Goal: Task Accomplishment & Management: Manage account settings

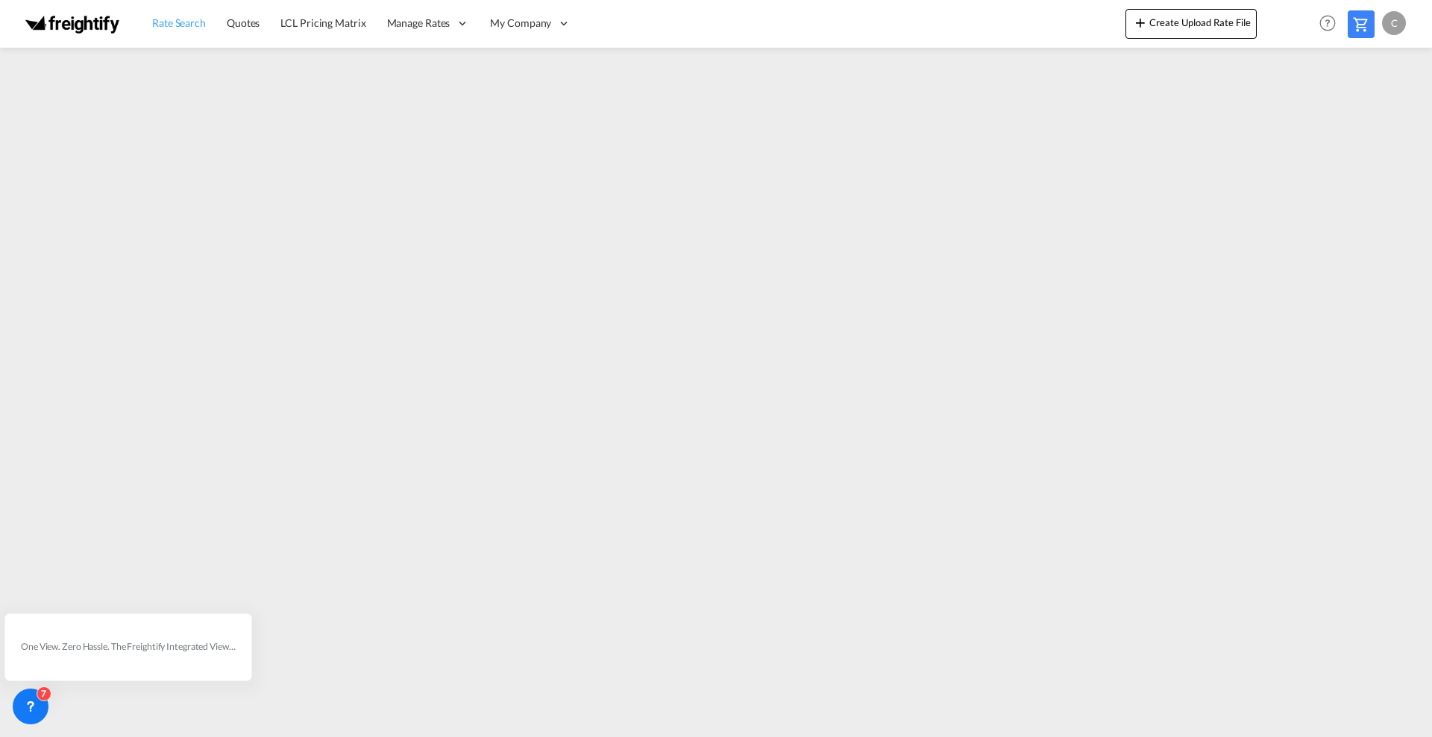
click at [186, 29] on span "Rate Search" at bounding box center [179, 23] width 54 height 15
click at [180, 23] on span "Rate Search" at bounding box center [179, 22] width 54 height 13
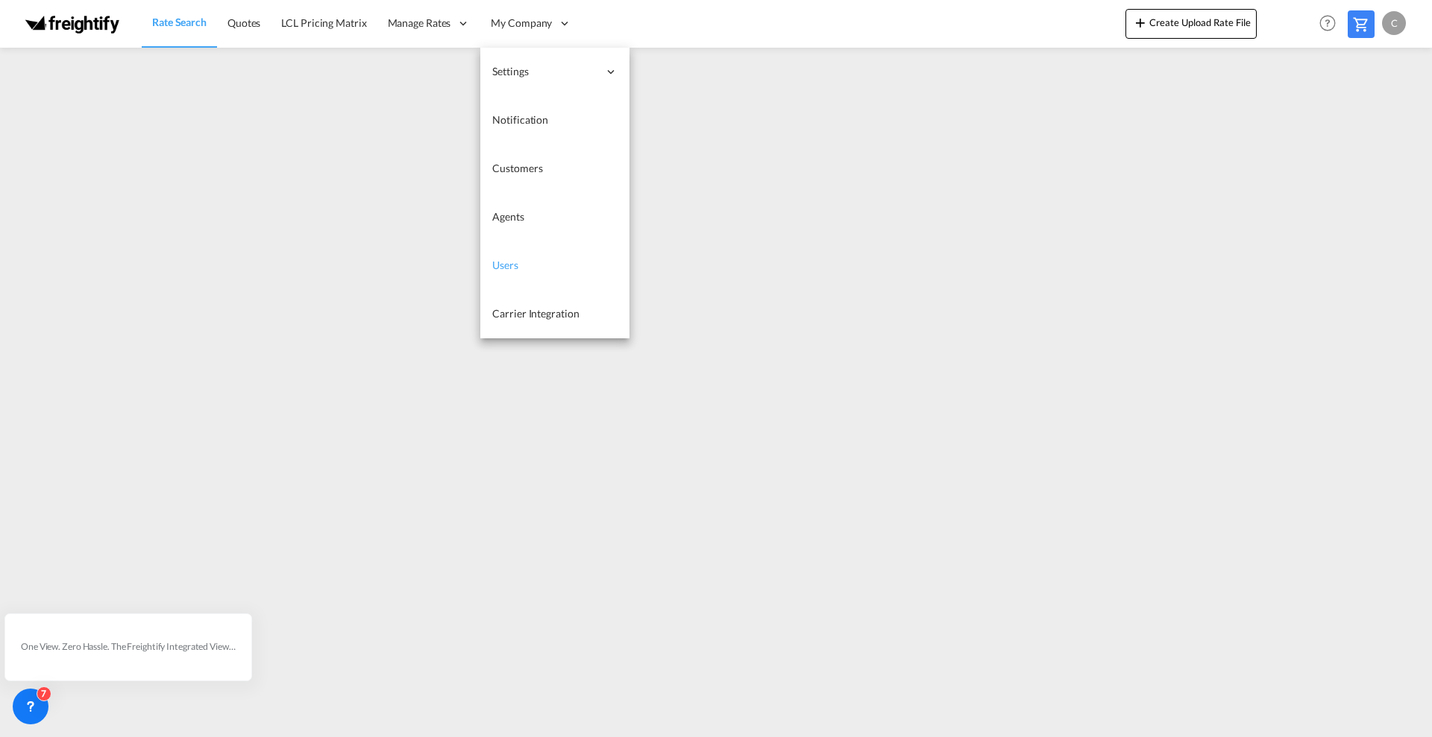
drag, startPoint x: 513, startPoint y: 258, endPoint x: 522, endPoint y: 254, distance: 9.7
click at [513, 259] on span "Users" at bounding box center [505, 265] width 26 height 13
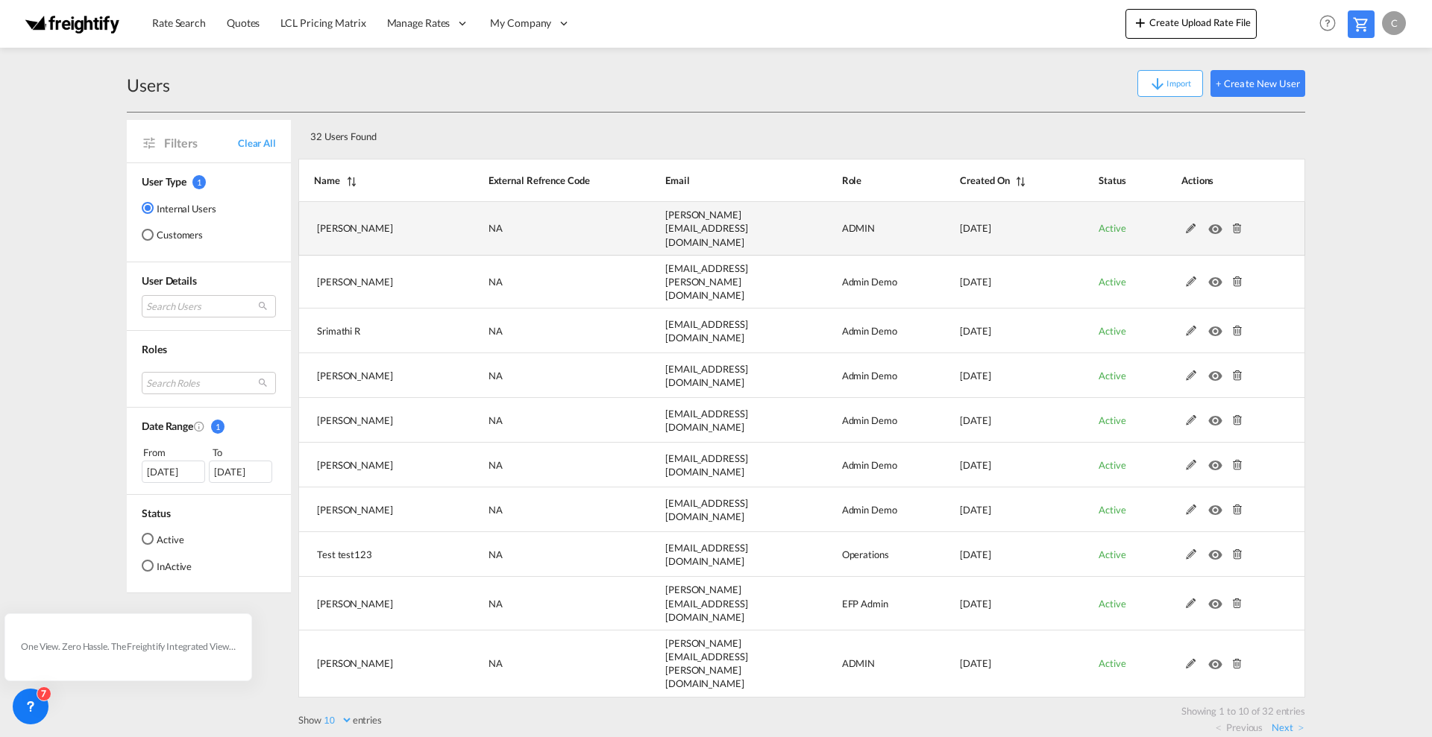
click at [1188, 224] on md-icon at bounding box center [1190, 229] width 19 height 10
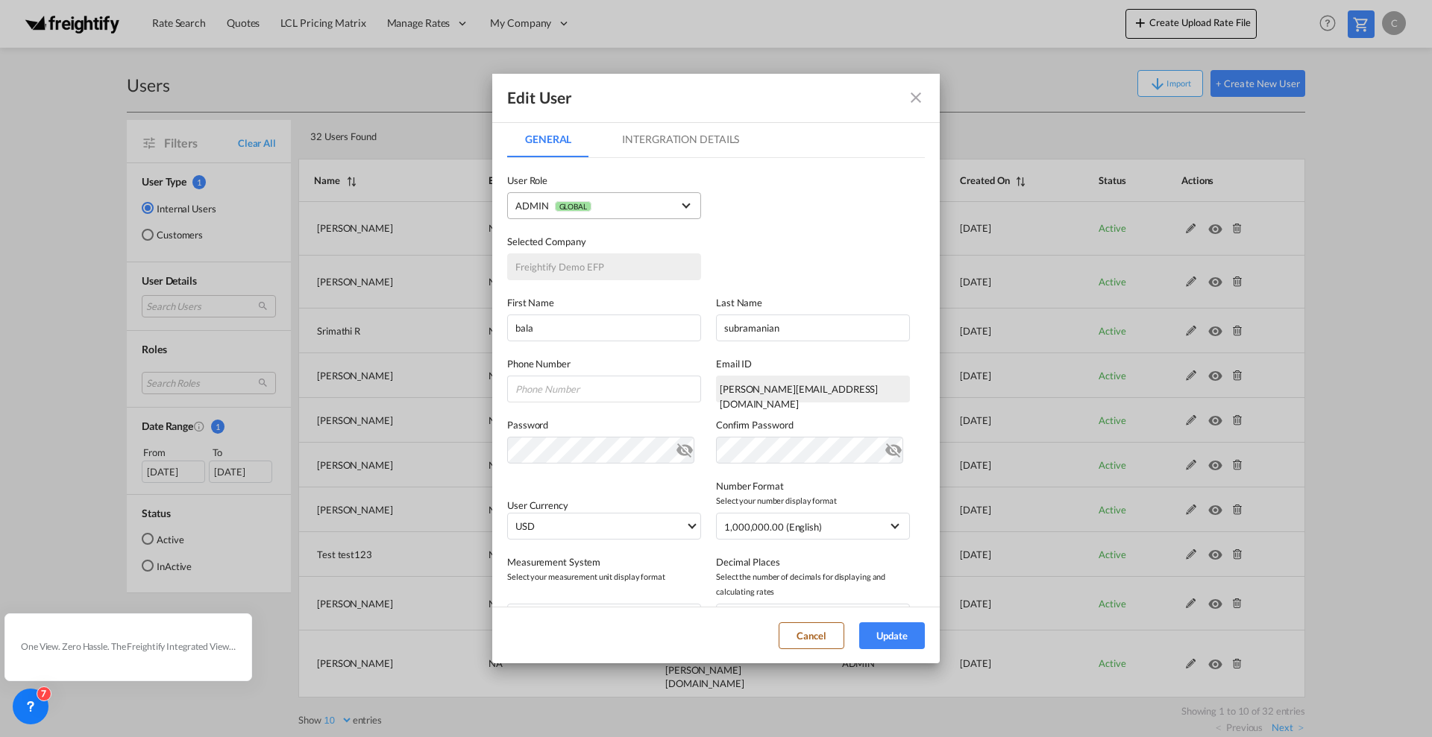
click at [680, 198] on md-select-value "ADMIN GLOBAL" at bounding box center [603, 205] width 177 height 19
click at [770, 221] on md-backdrop at bounding box center [716, 368] width 1432 height 737
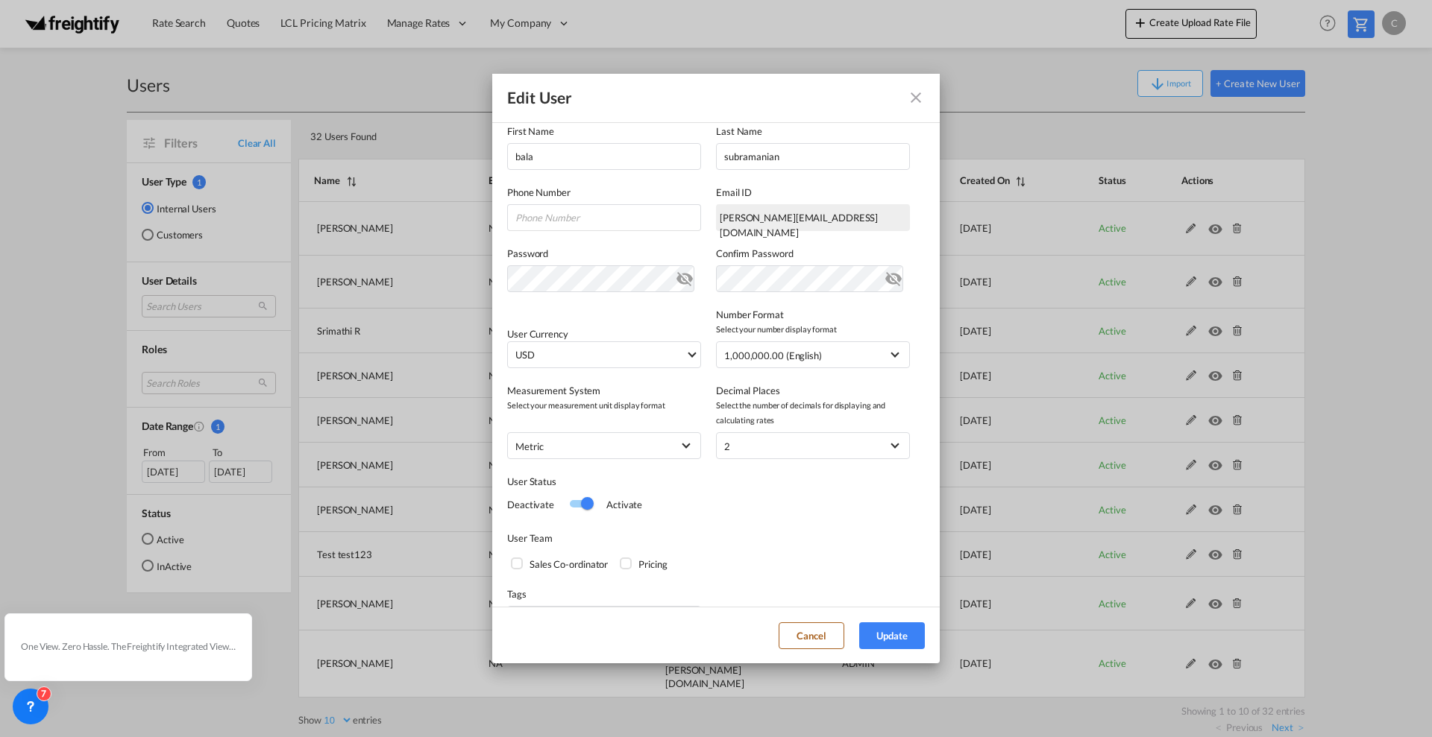
scroll to position [213, 0]
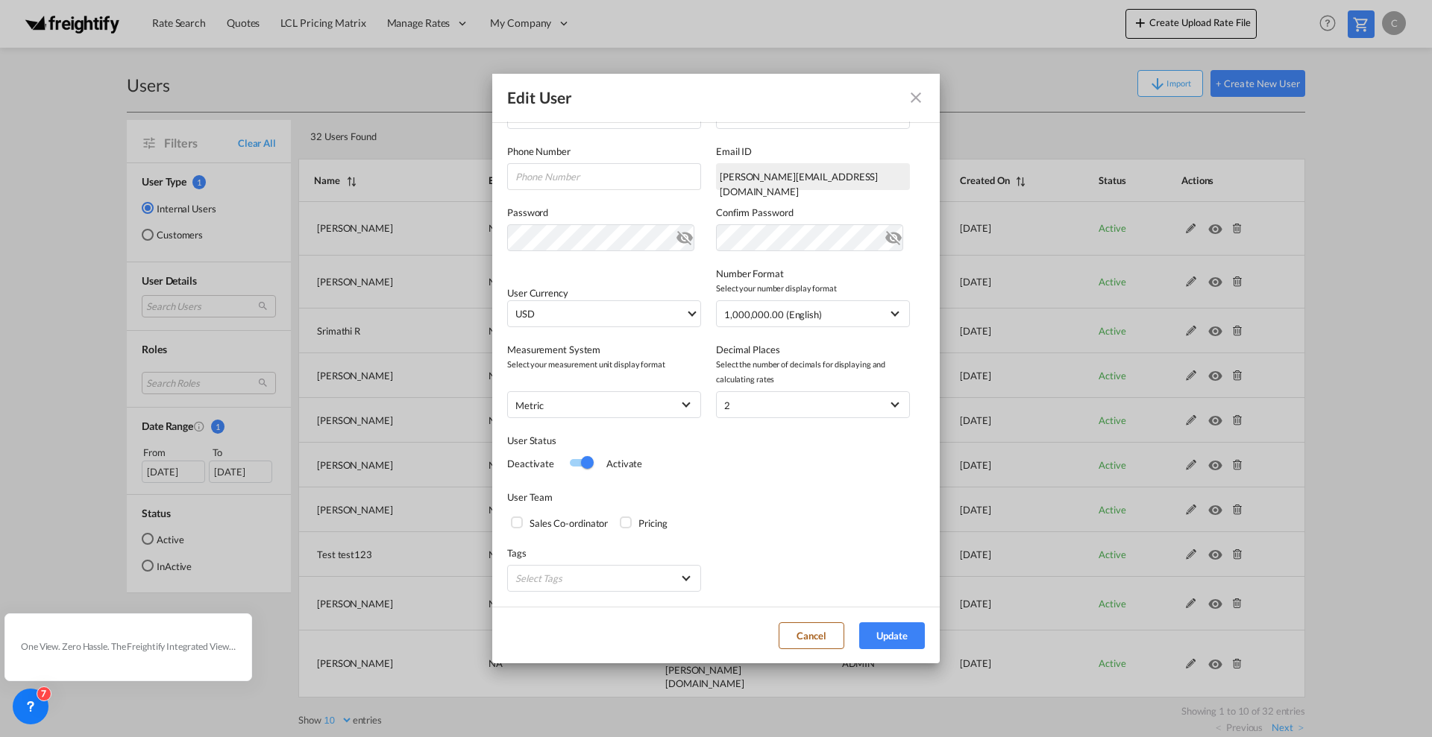
click at [916, 94] on md-icon "icon-close fg-AAA8AD" at bounding box center [916, 98] width 18 height 18
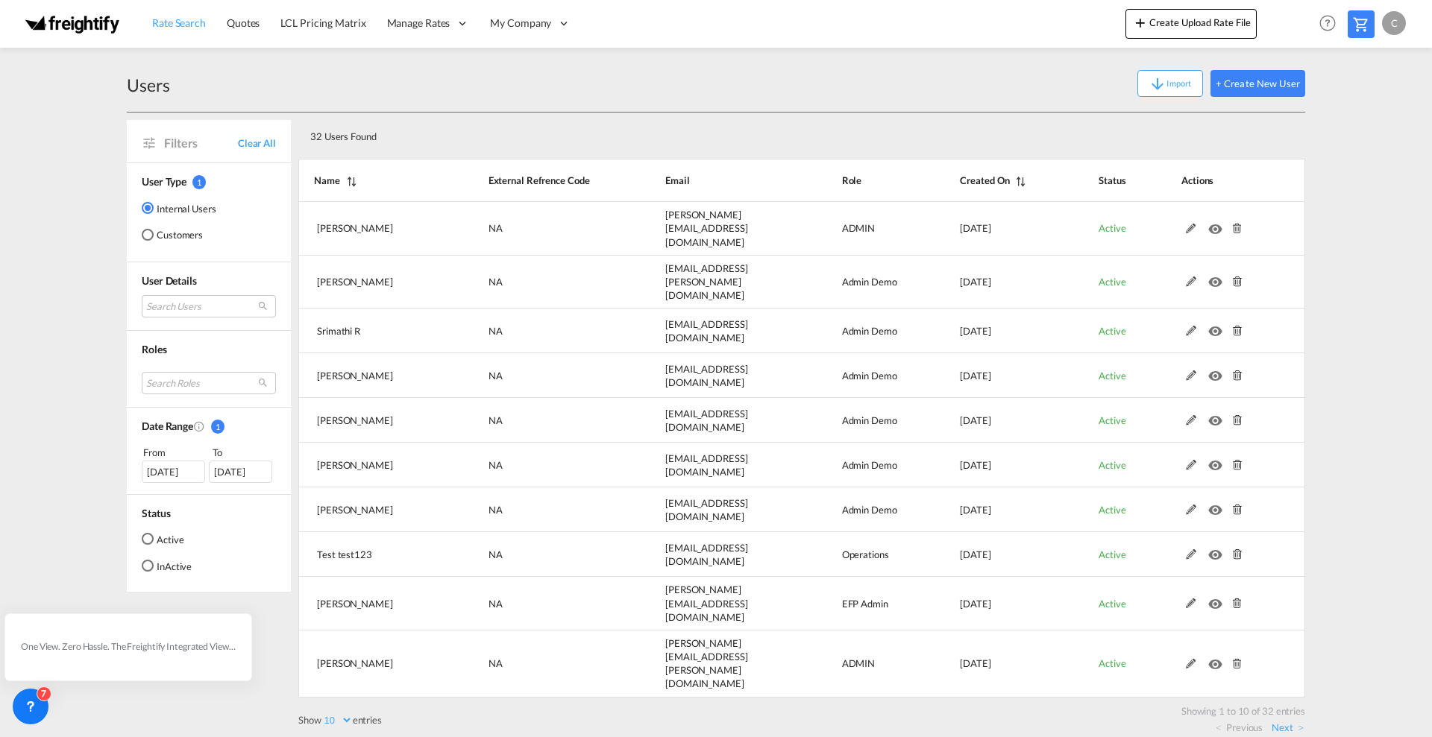
click at [180, 28] on span "Rate Search" at bounding box center [179, 22] width 54 height 13
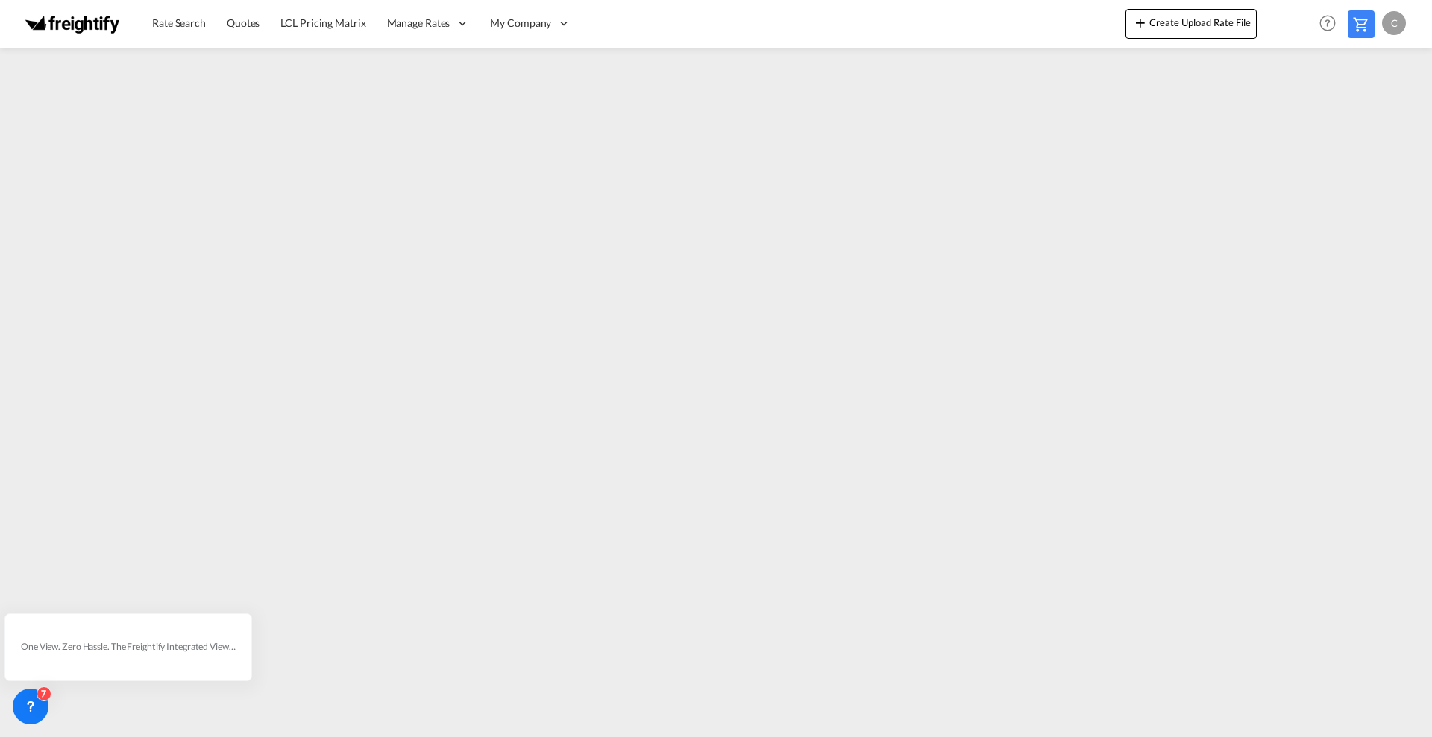
click at [1389, 25] on div "C" at bounding box center [1394, 23] width 24 height 24
click at [1356, 59] on button "My Profile" at bounding box center [1365, 66] width 119 height 30
click at [176, 26] on span "Rate Search" at bounding box center [179, 22] width 54 height 13
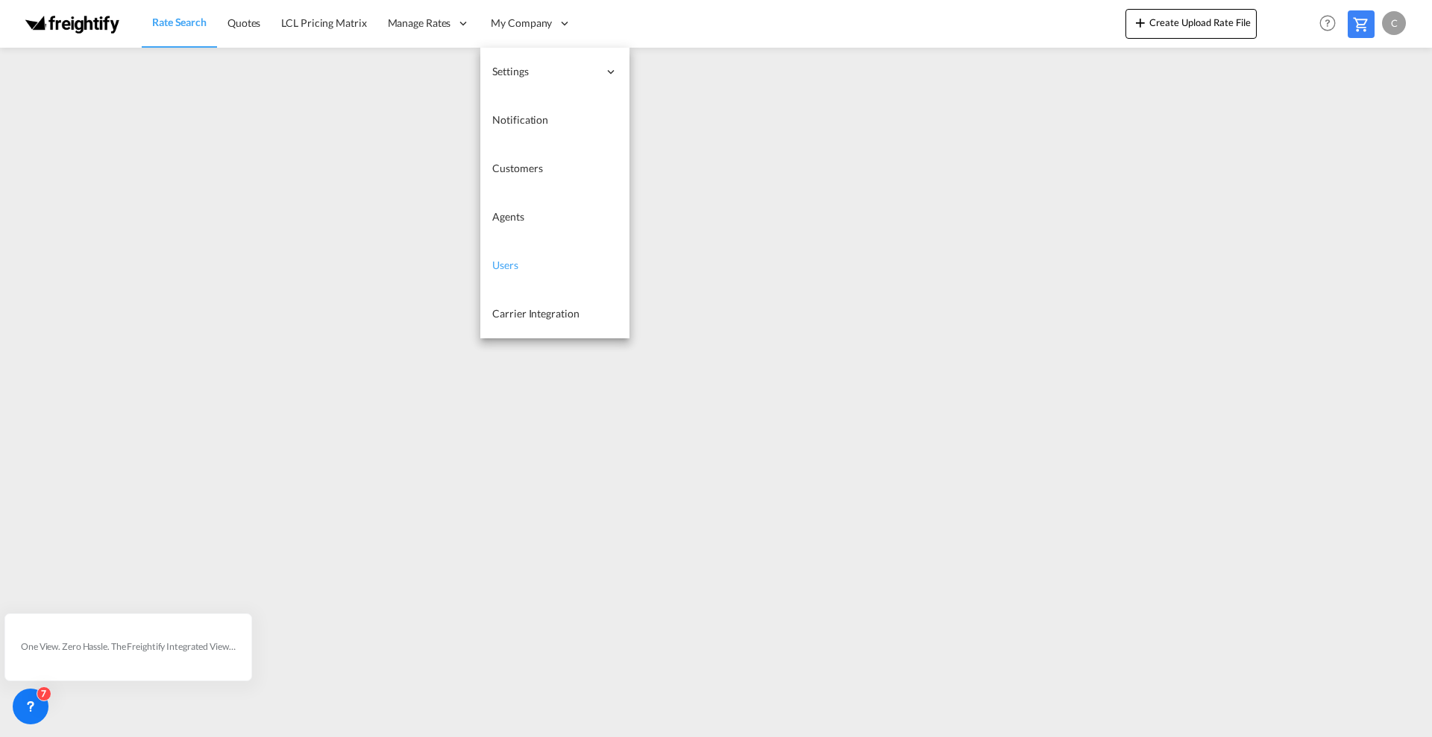
click at [509, 264] on span "Users" at bounding box center [505, 265] width 26 height 13
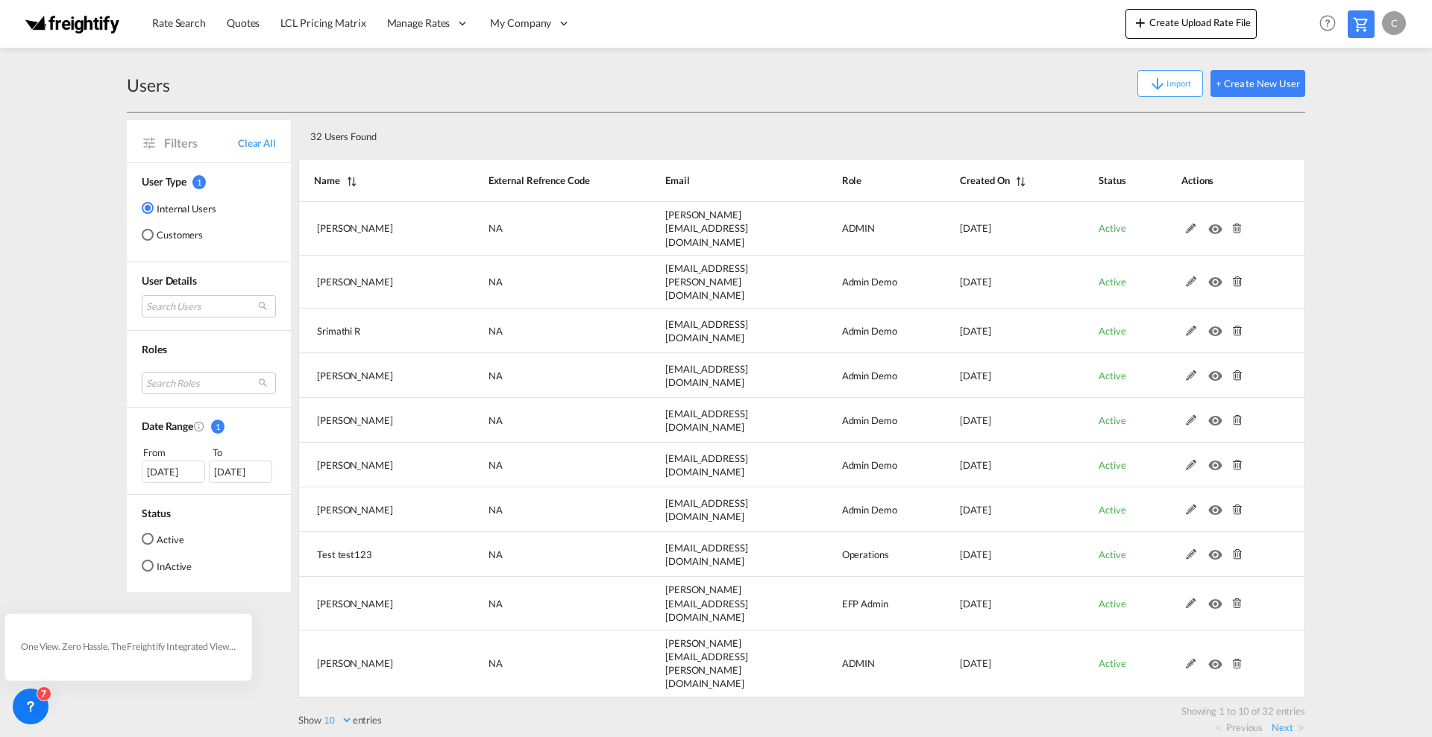
click at [146, 236] on div "Customers" at bounding box center [148, 235] width 12 height 12
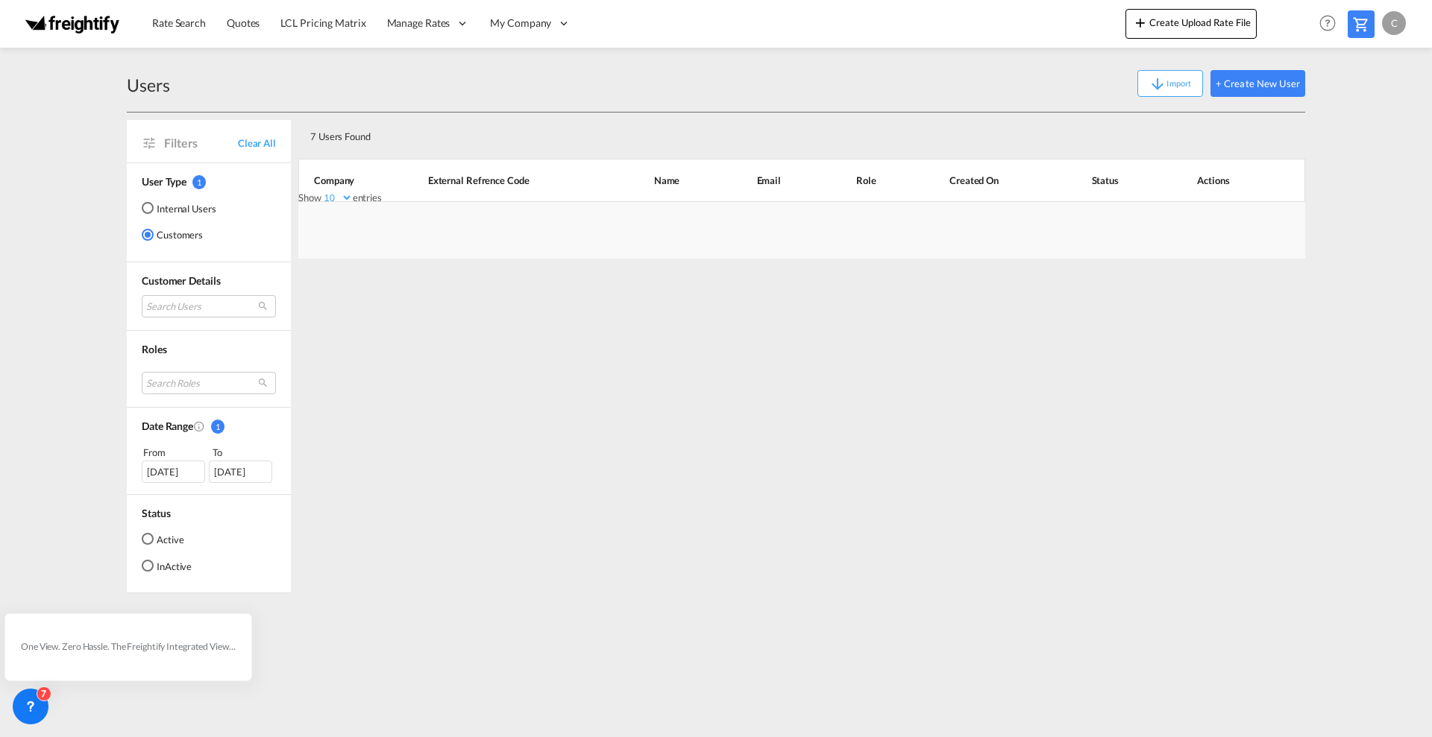
click at [147, 207] on div "Internal Users" at bounding box center [148, 208] width 12 height 12
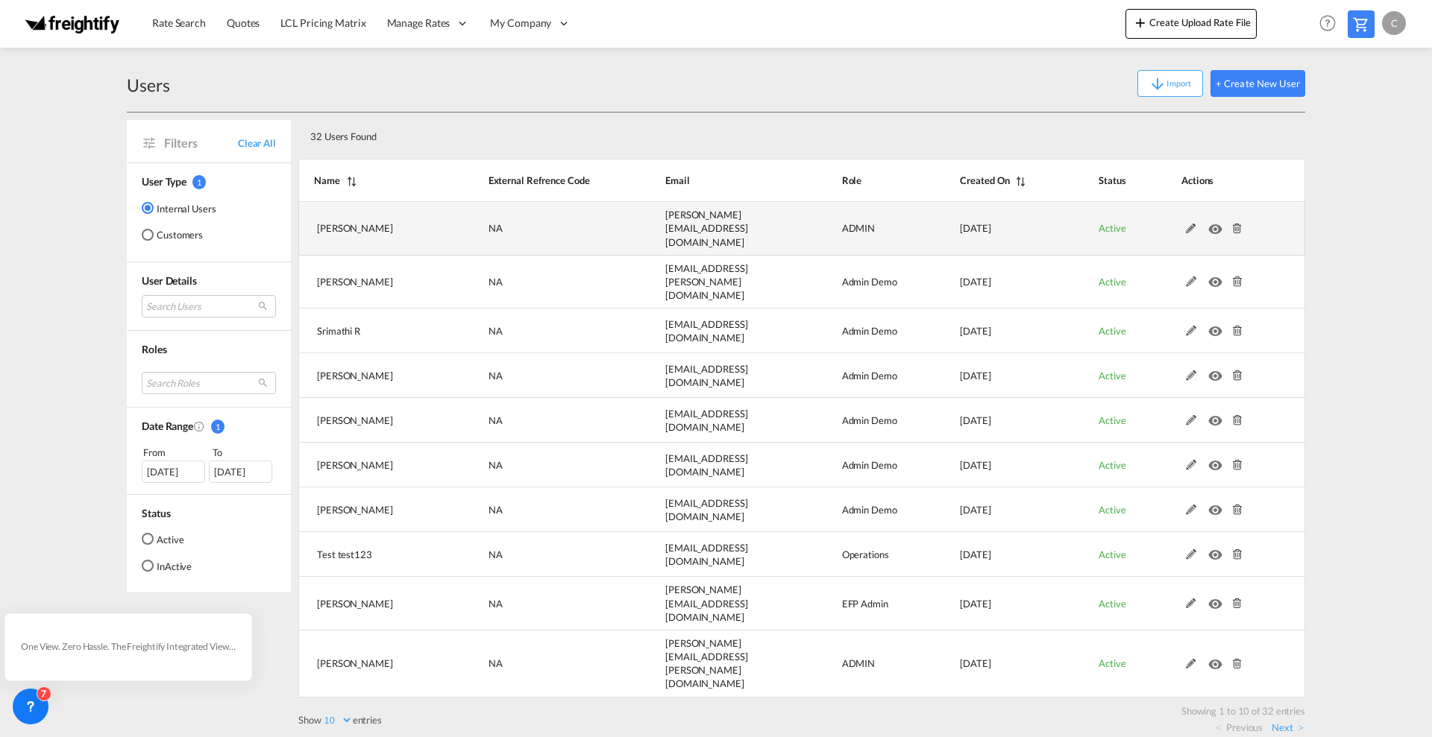
click at [1187, 224] on md-icon at bounding box center [1190, 229] width 19 height 10
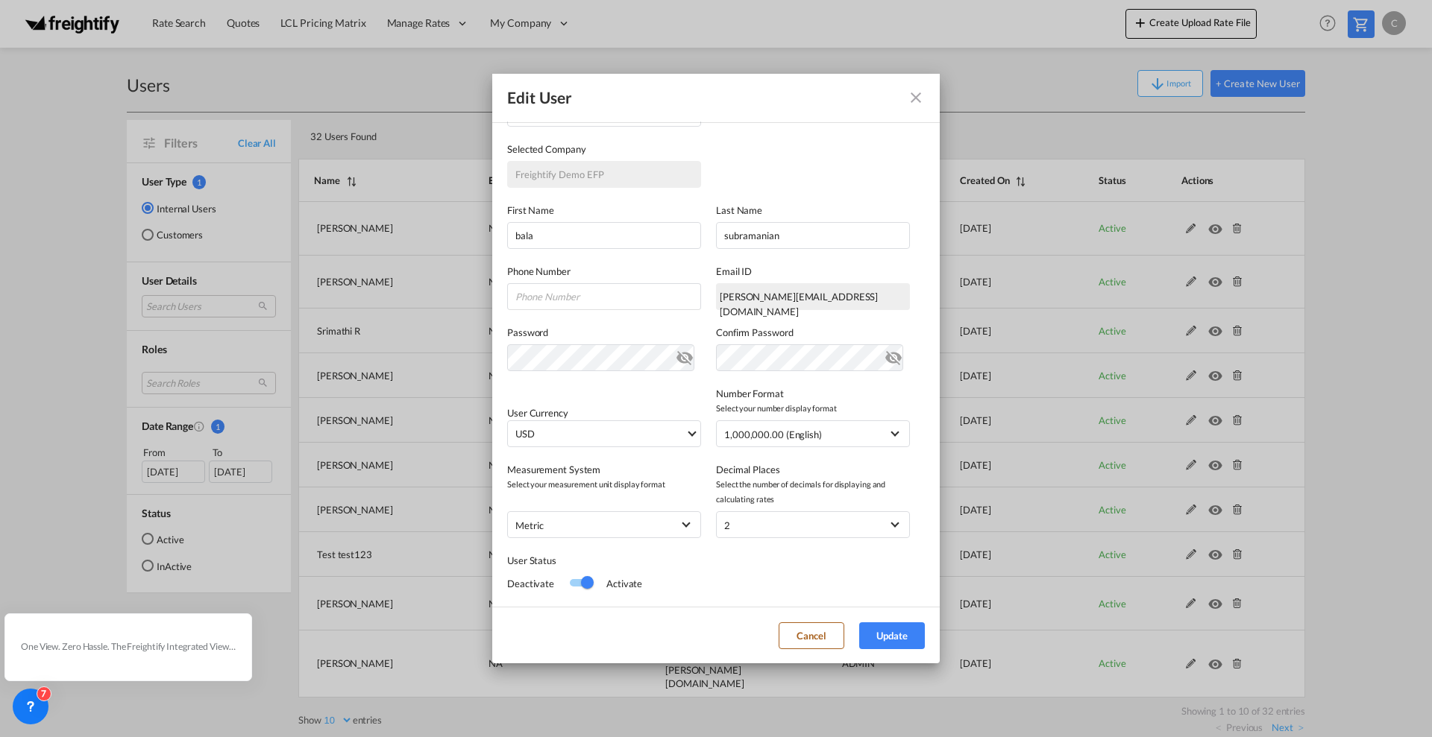
scroll to position [213, 0]
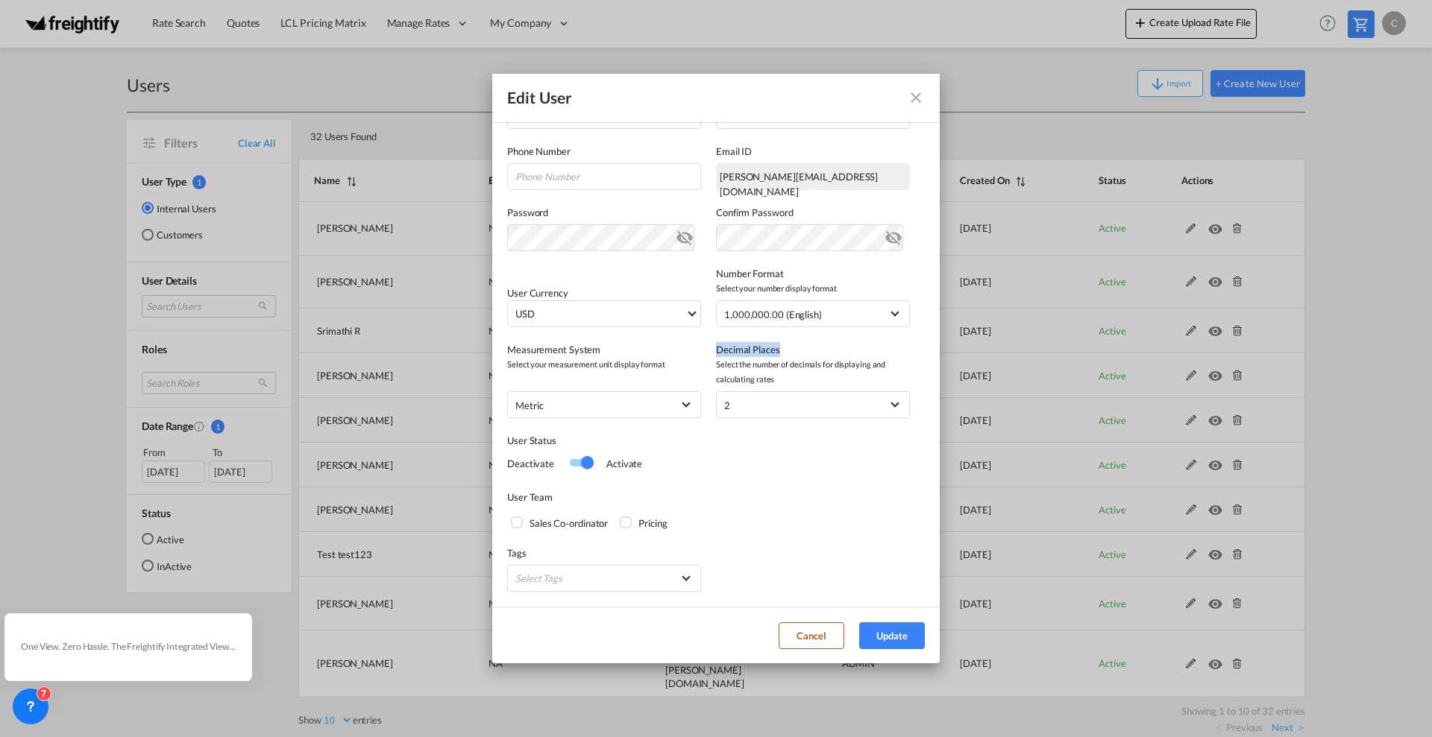
drag, startPoint x: 711, startPoint y: 351, endPoint x: 770, endPoint y: 348, distance: 59.0
click at [770, 348] on label "Decimal Places" at bounding box center [813, 349] width 194 height 15
click at [881, 408] on md-select-value "2" at bounding box center [812, 404] width 177 height 19
click at [737, 497] on md-backdrop at bounding box center [716, 368] width 1432 height 737
click at [816, 468] on div "User Status Deactivate Activate" at bounding box center [716, 446] width 418 height 57
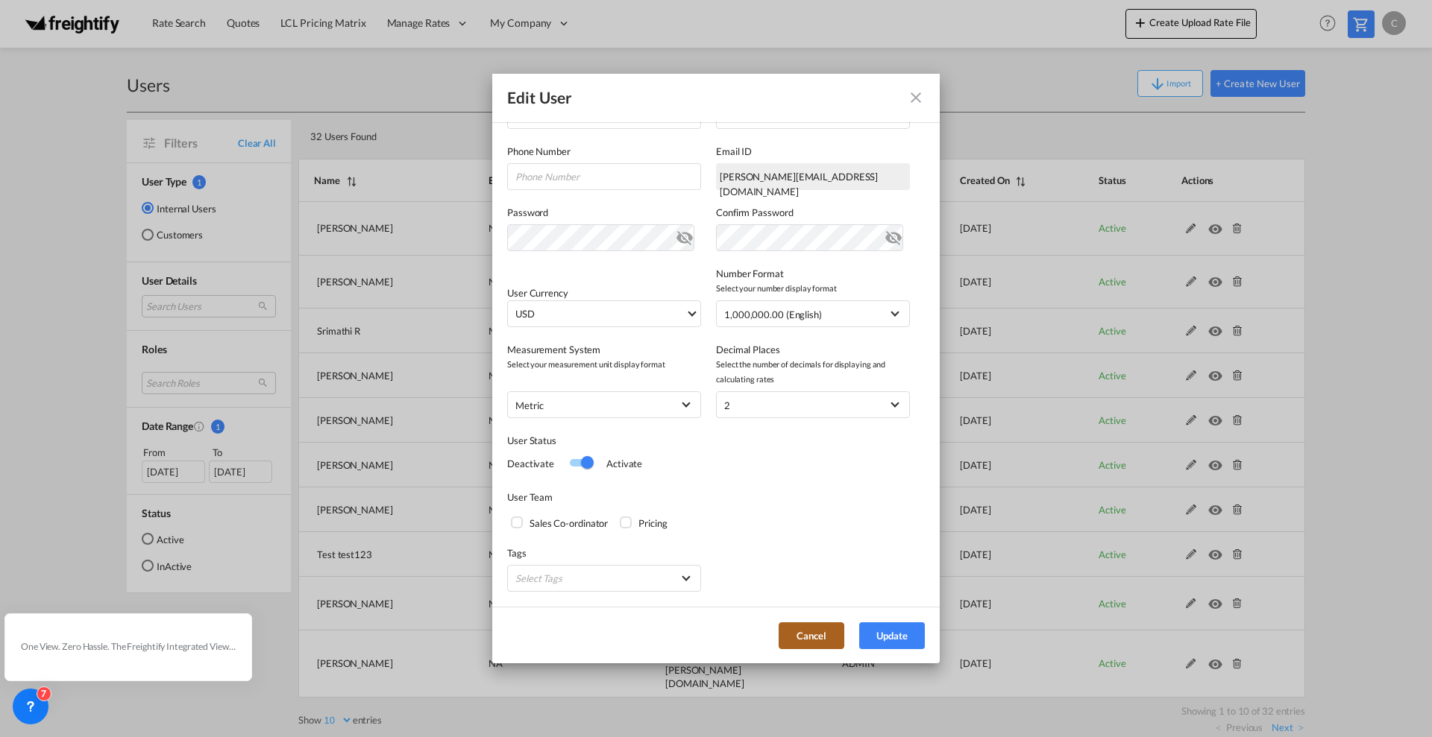
click at [805, 628] on button "Cancel" at bounding box center [811, 636] width 66 height 27
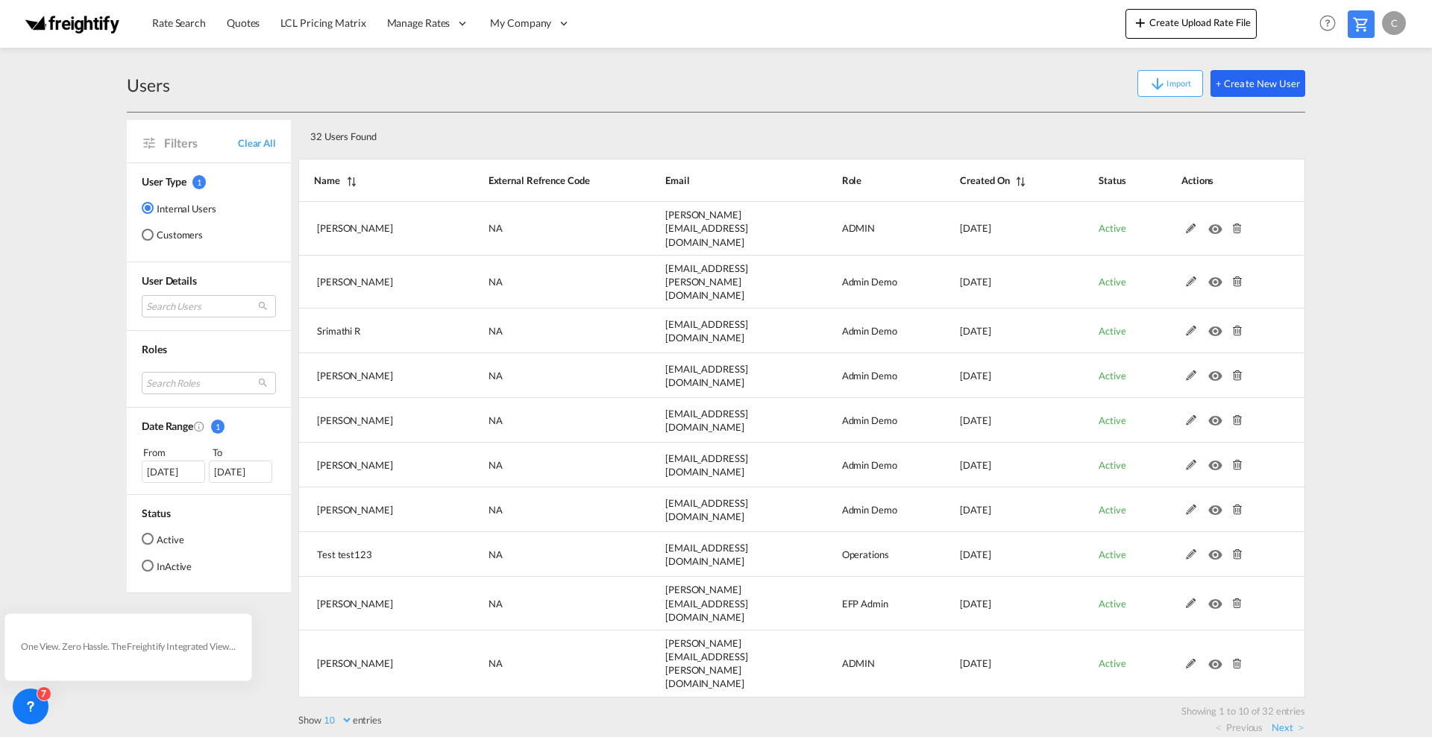
click at [1257, 89] on button "+ Create New User" at bounding box center [1257, 83] width 95 height 27
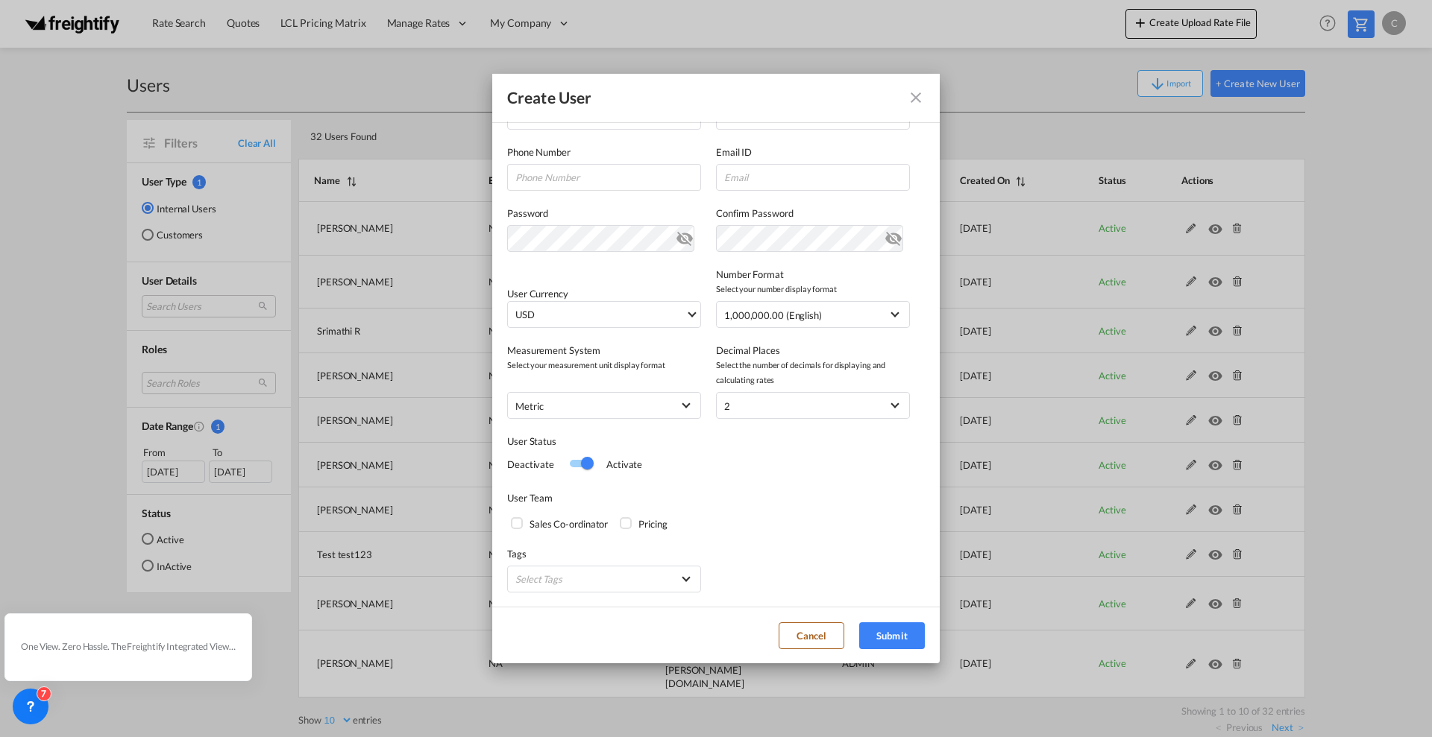
scroll to position [151, 0]
click at [913, 97] on md-icon "icon-close fg-AAA8AD" at bounding box center [916, 98] width 18 height 18
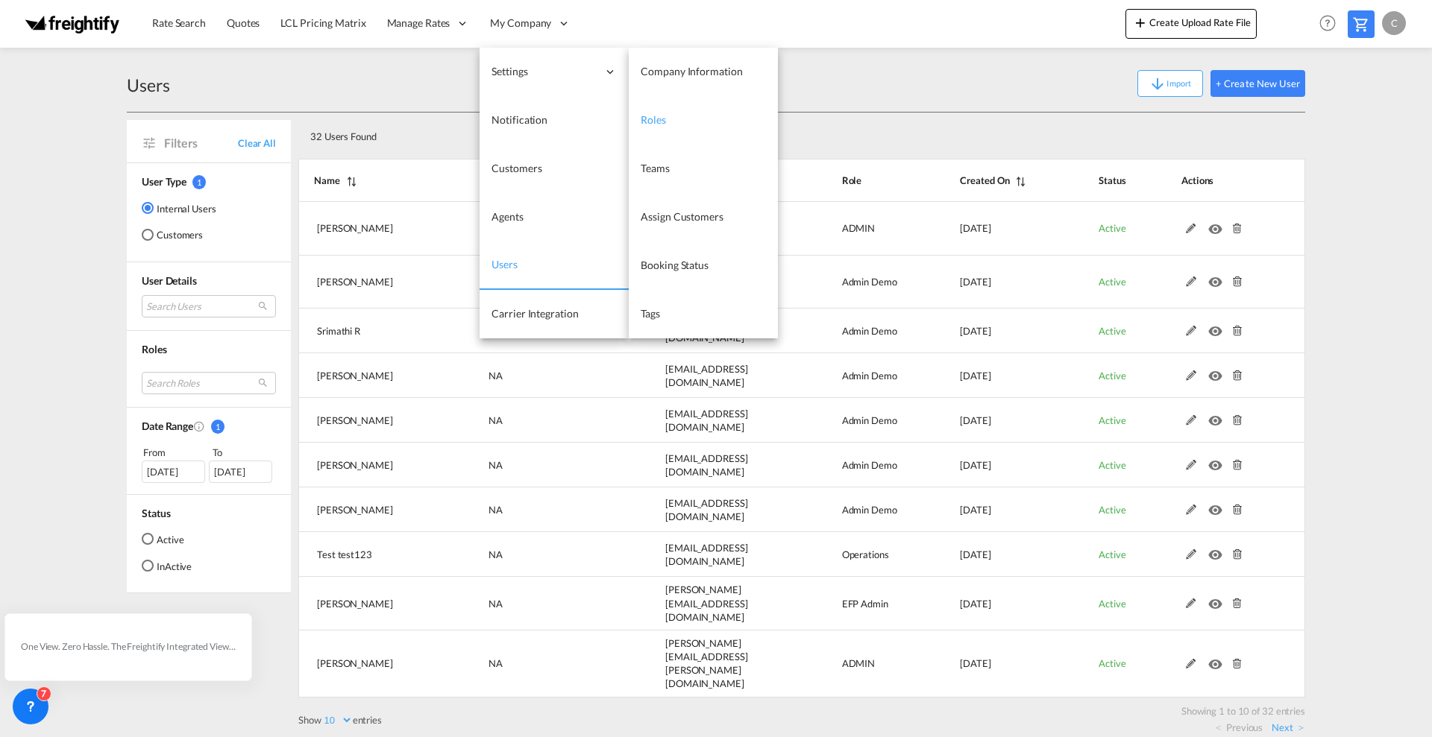
click at [659, 108] on link "Roles" at bounding box center [703, 120] width 149 height 48
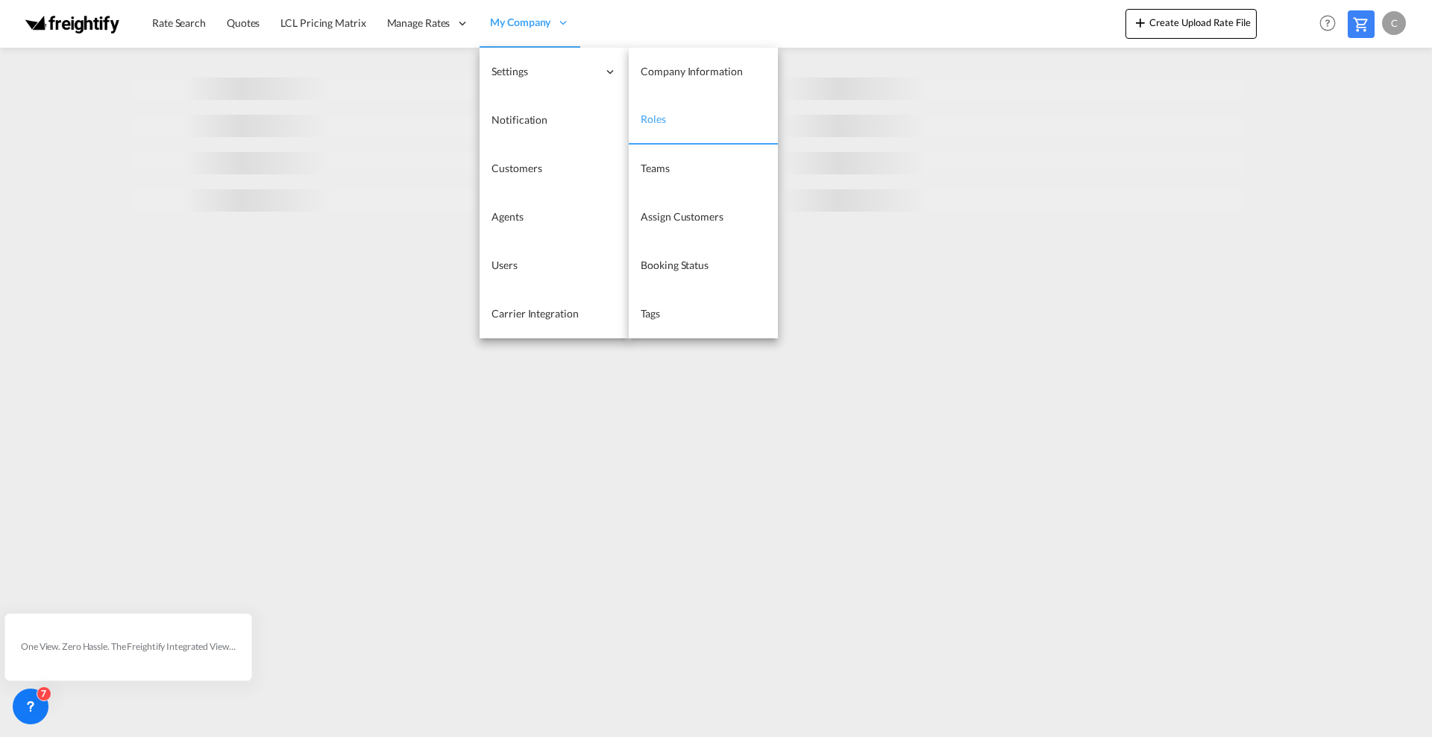
select select "10"
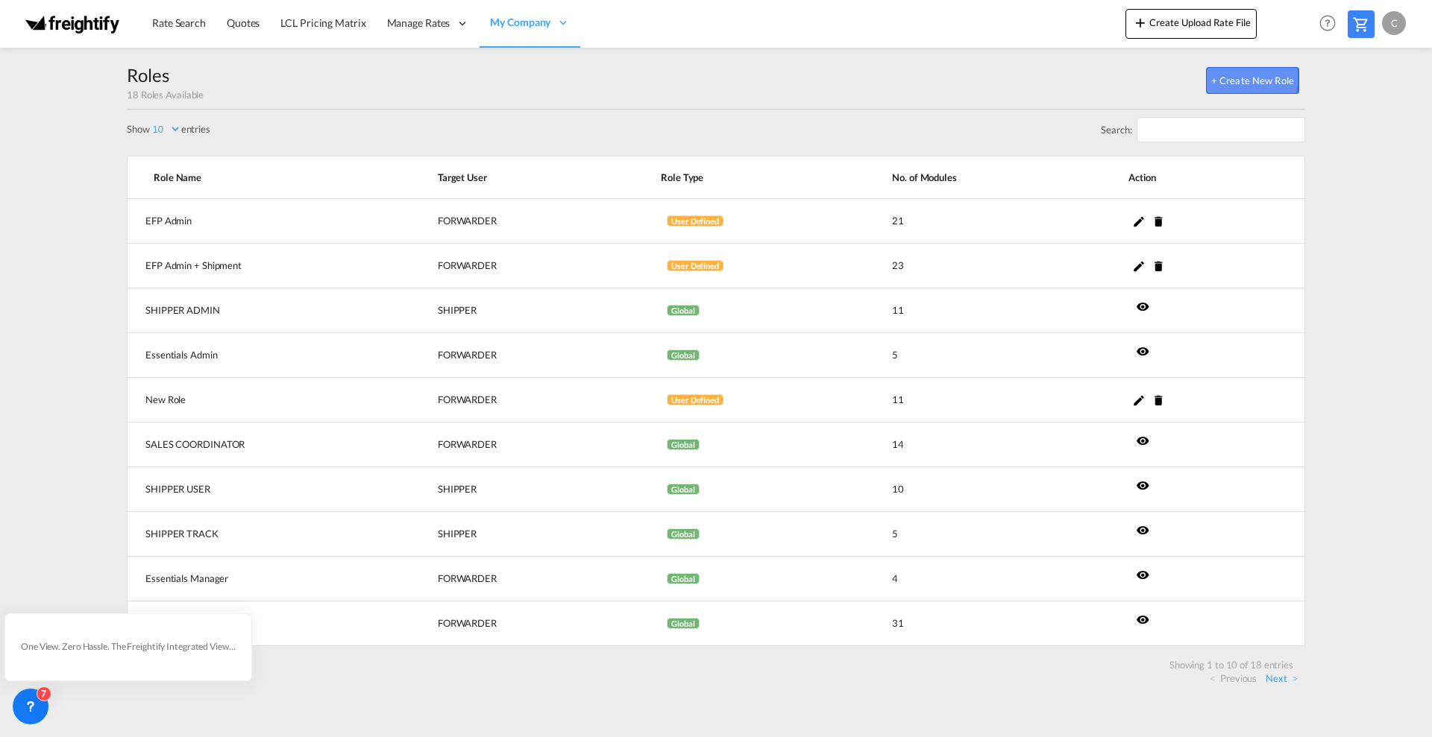
click at [1218, 78] on button "+ Create New Role" at bounding box center [1252, 80] width 93 height 27
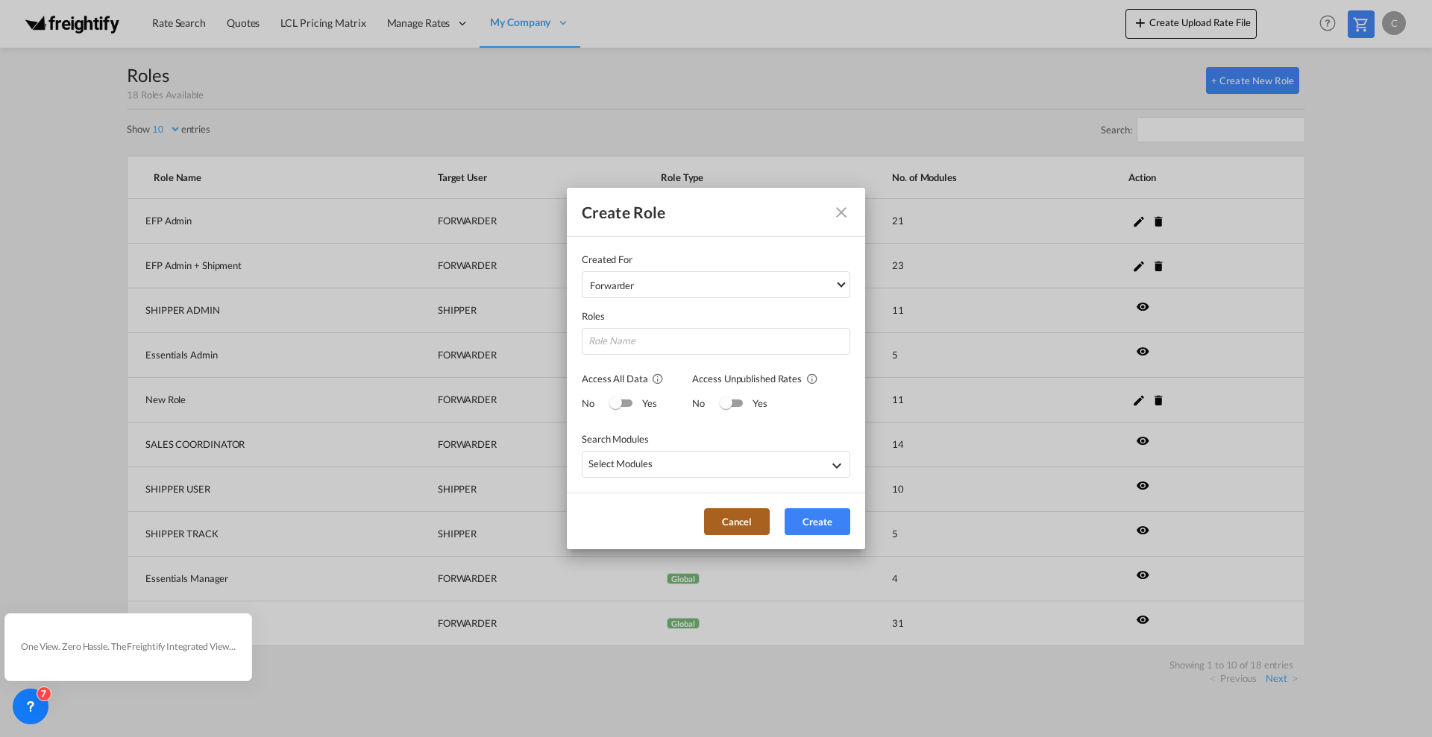
click at [746, 513] on button "Cancel" at bounding box center [737, 522] width 66 height 27
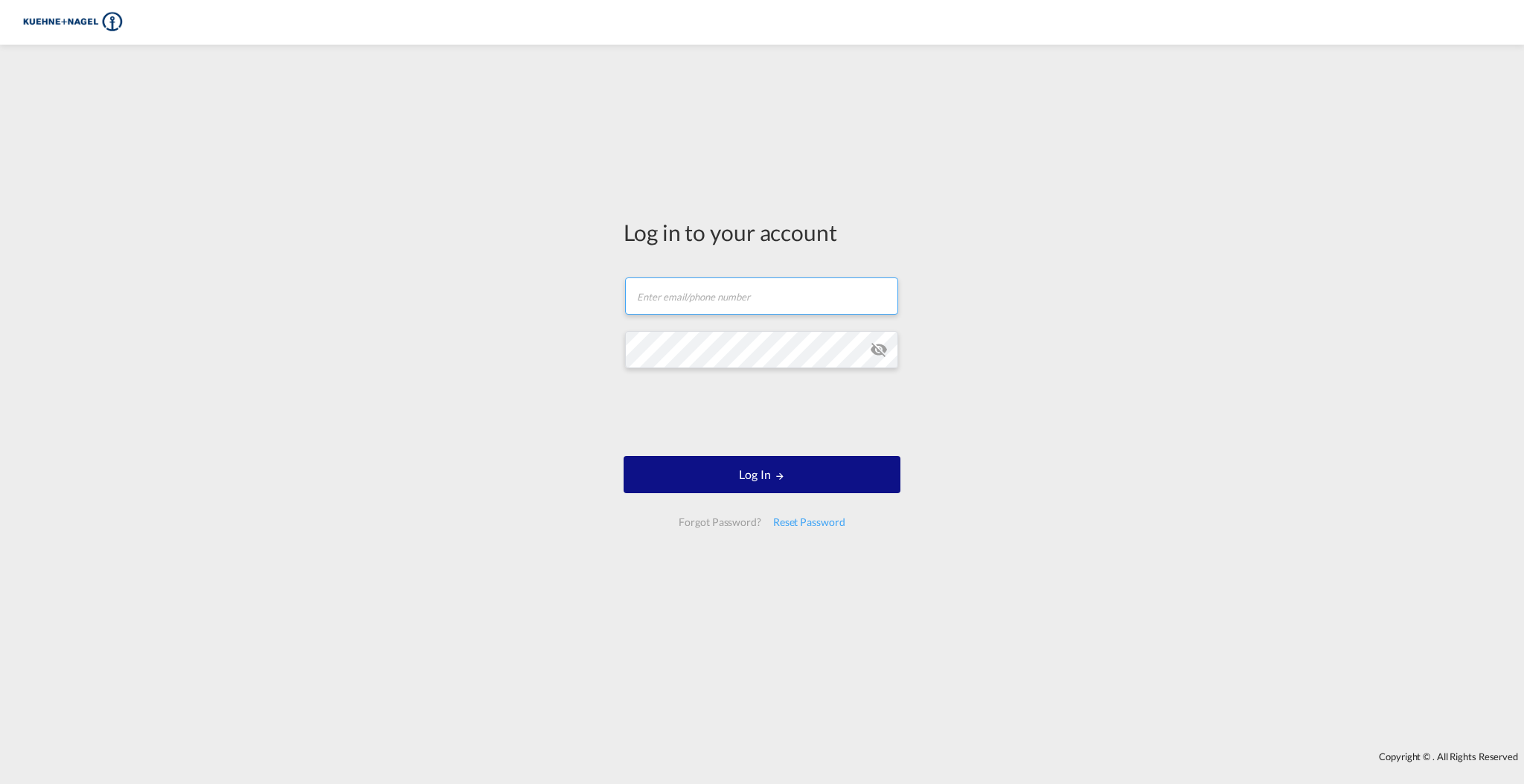
type input "claus.robert@freightify.com"
click at [564, 348] on div "Log in to your account claus.robert@freightify.com Log In Forgot Password? Rese…" at bounding box center [762, 397] width 1524 height 691
click at [584, 352] on div "Log in to your account claus.robert@freightify.com Log In Forgot Password? Rese…" at bounding box center [762, 397] width 1524 height 691
click at [728, 493] on form "claus.robert@freightify.com Log In Forgot Password? Reset Password" at bounding box center [762, 402] width 276 height 279
click at [727, 475] on button "Log In" at bounding box center [762, 474] width 276 height 37
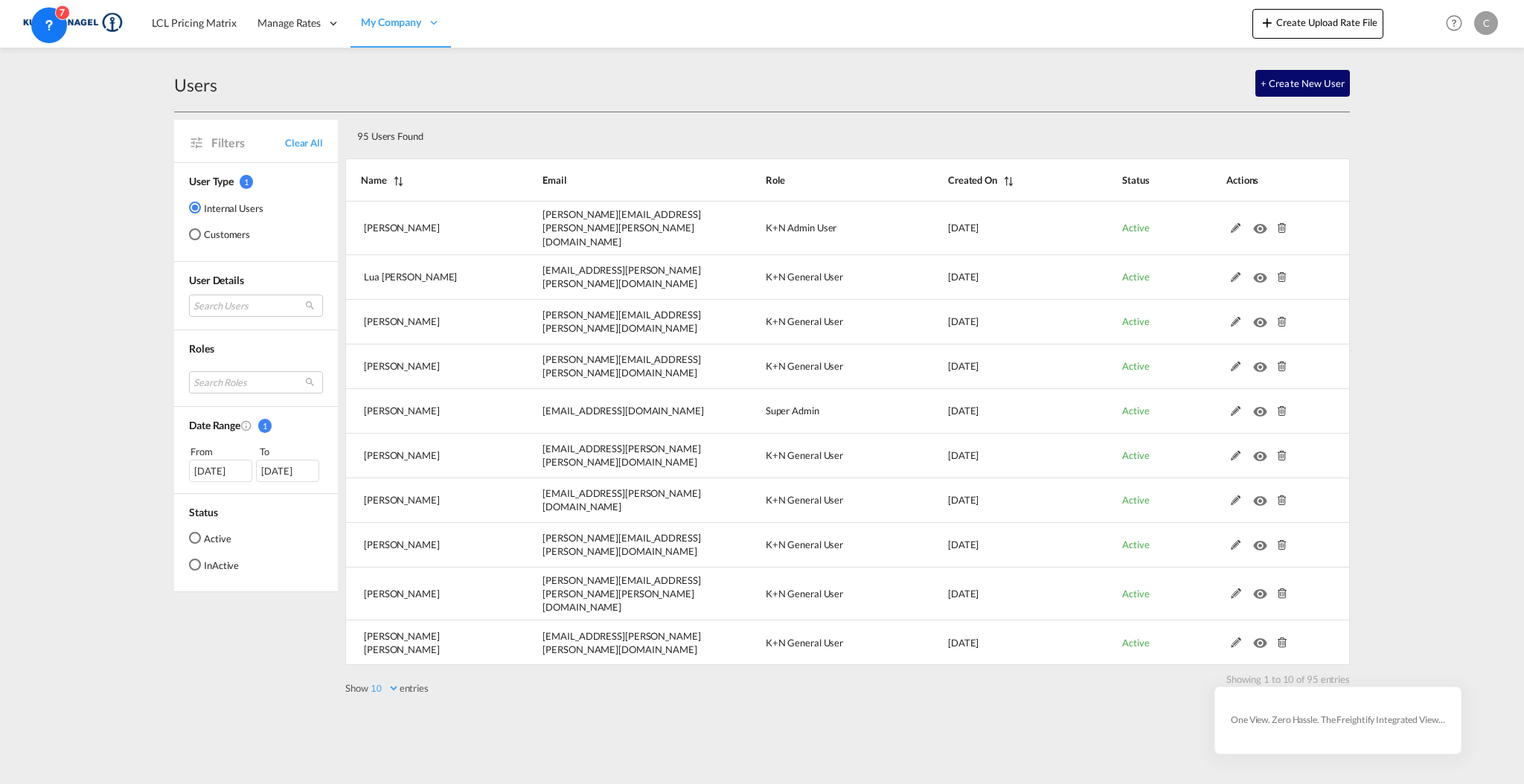
click at [1322, 78] on button "+ Create New User" at bounding box center [1302, 83] width 95 height 27
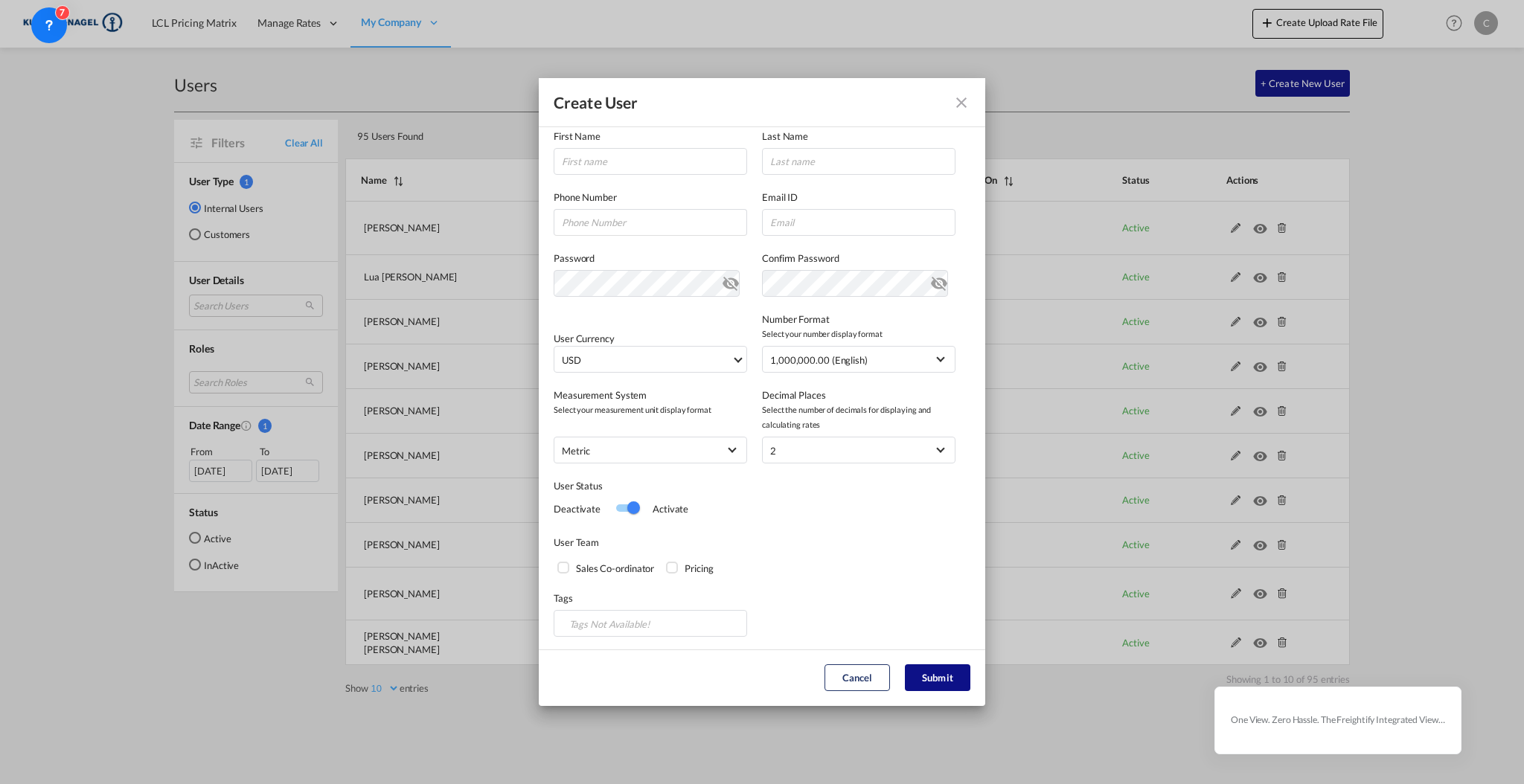
scroll to position [113, 0]
click at [854, 677] on button "Cancel" at bounding box center [857, 677] width 66 height 27
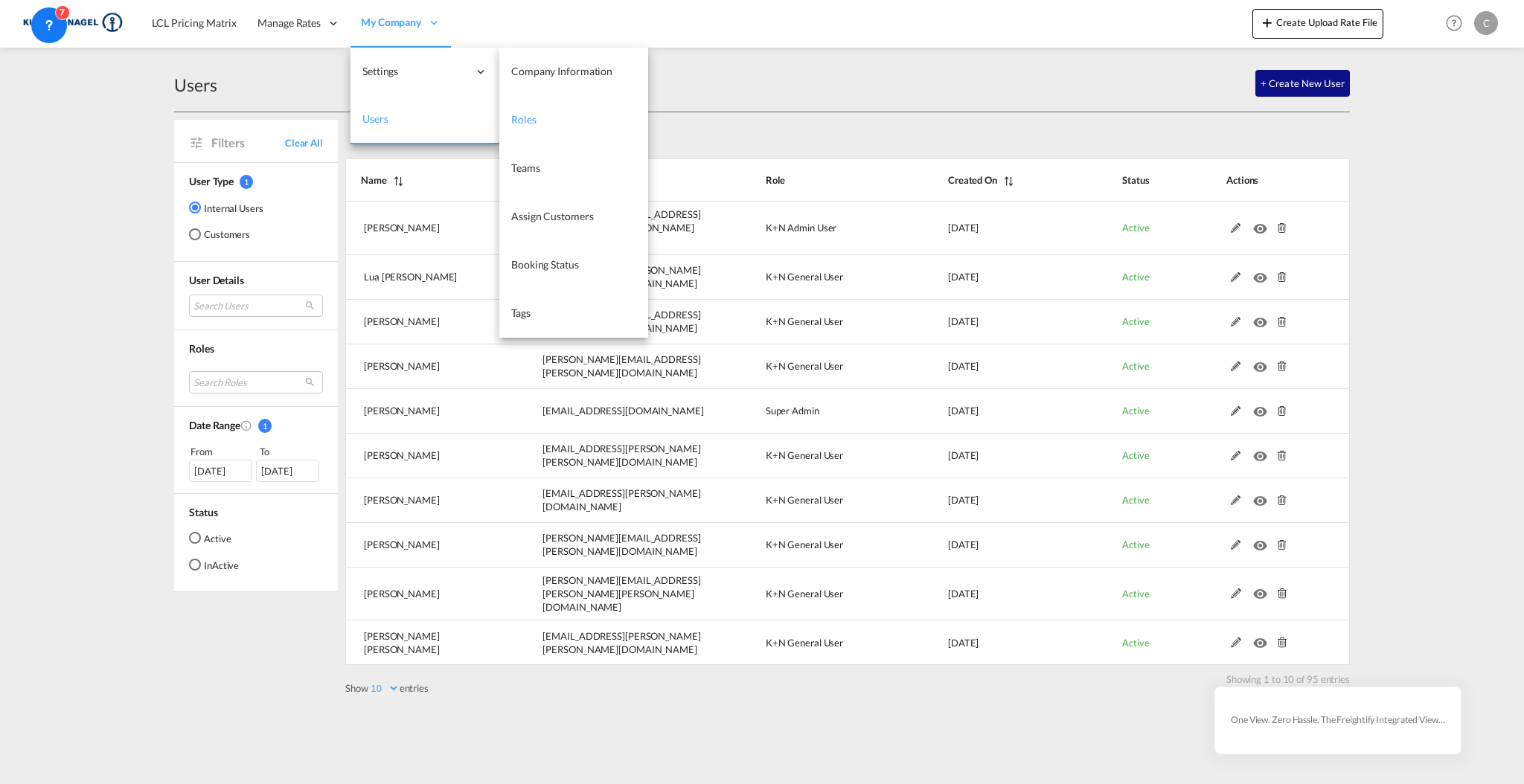
click at [524, 118] on span "Roles" at bounding box center [523, 119] width 25 height 13
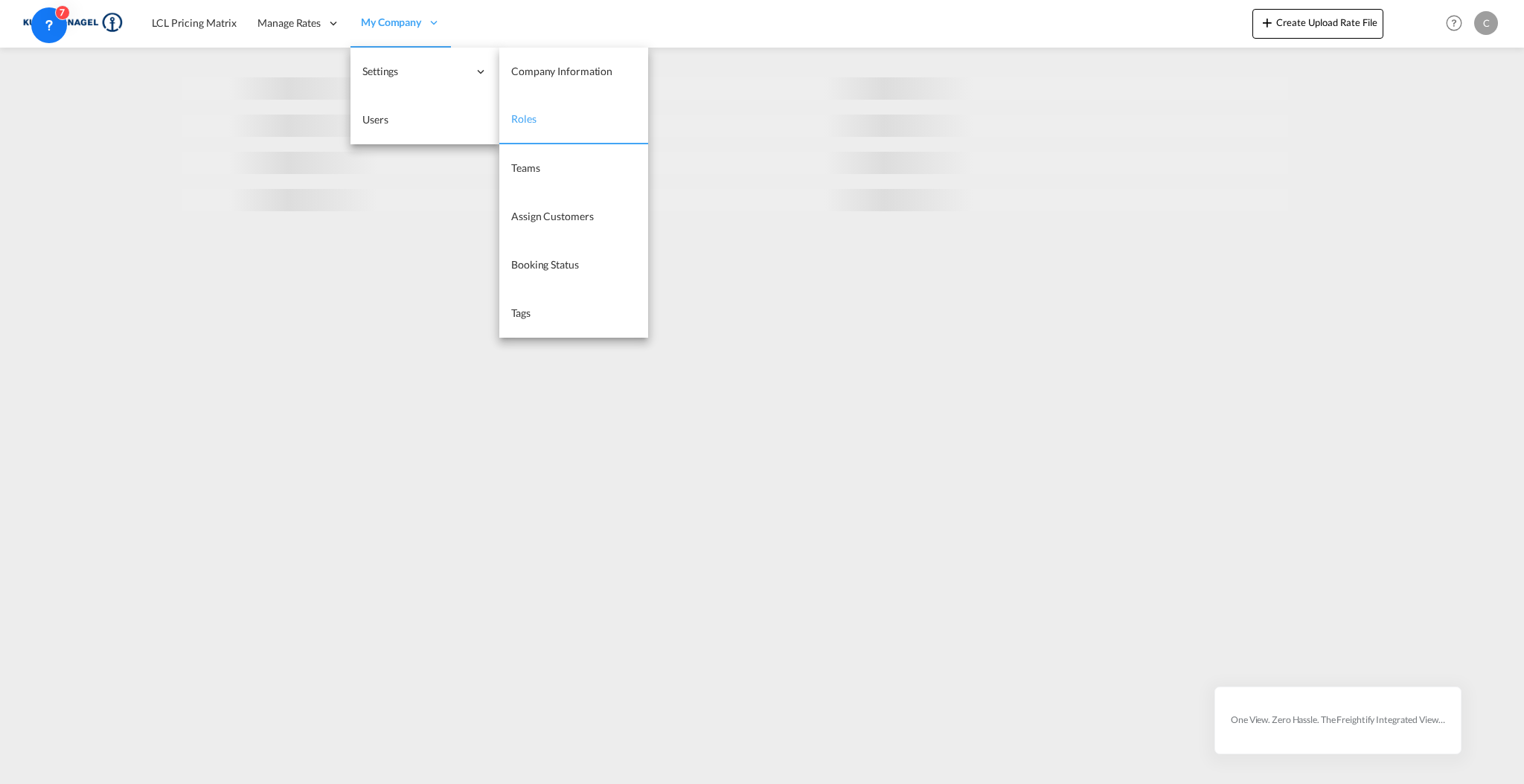
select select "10"
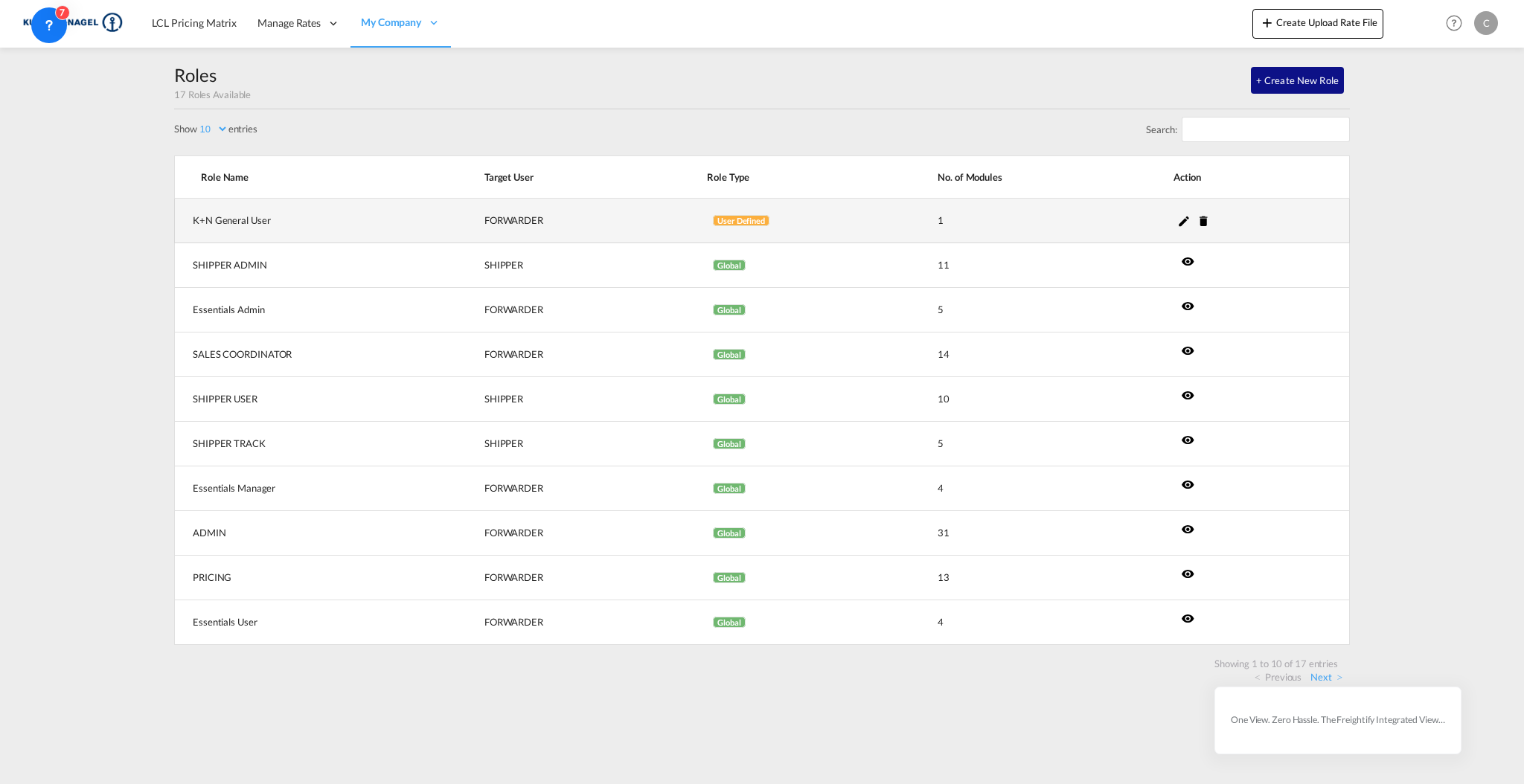
click at [1184, 220] on md-icon "icon-pencil" at bounding box center [1184, 220] width 13 height 13
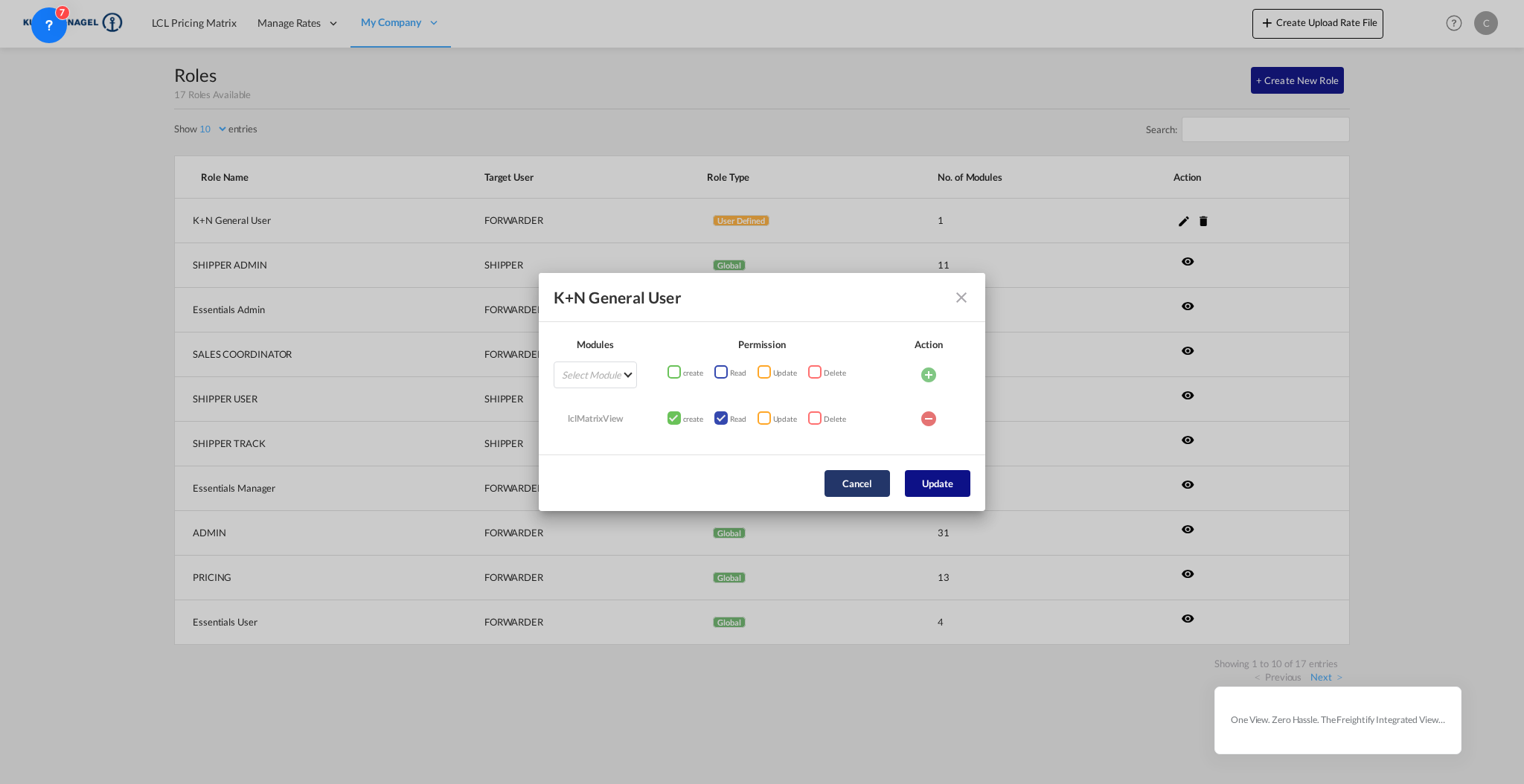
click at [855, 482] on button "Cancel" at bounding box center [857, 483] width 66 height 27
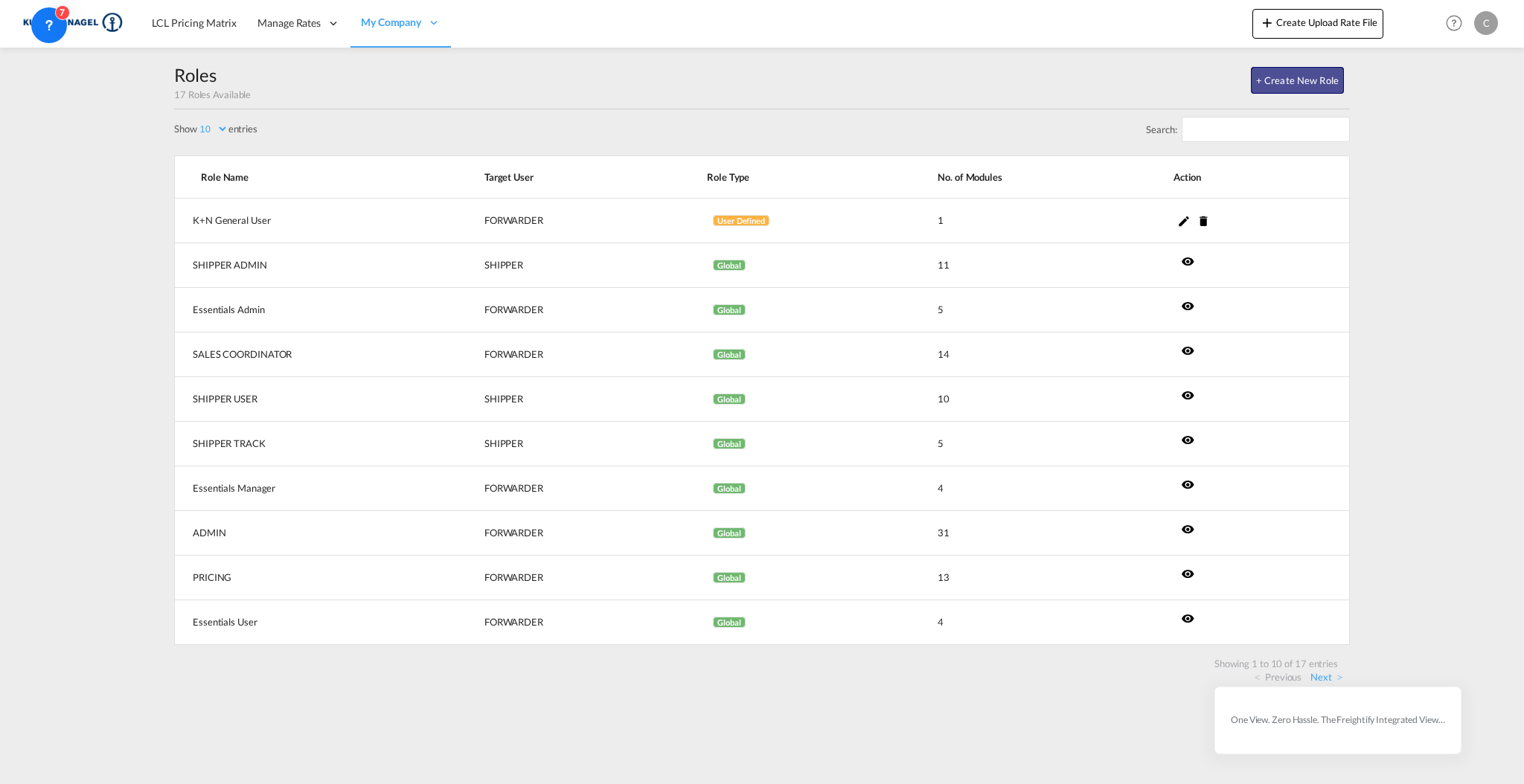
click at [1317, 72] on button "+ Create New Role" at bounding box center [1296, 80] width 93 height 27
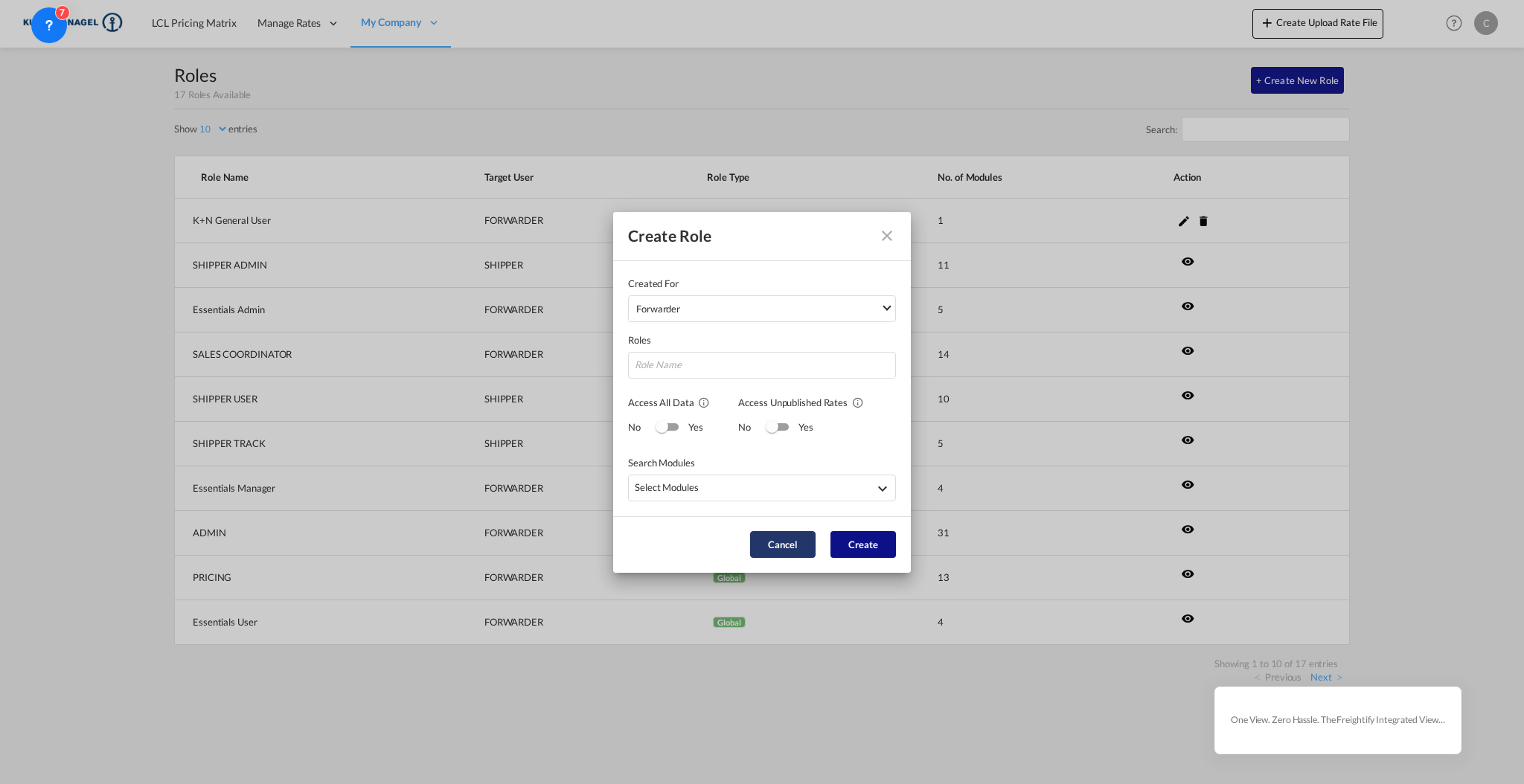
click at [781, 543] on button "Cancel" at bounding box center [783, 544] width 66 height 27
